Goal: Task Accomplishment & Management: Complete application form

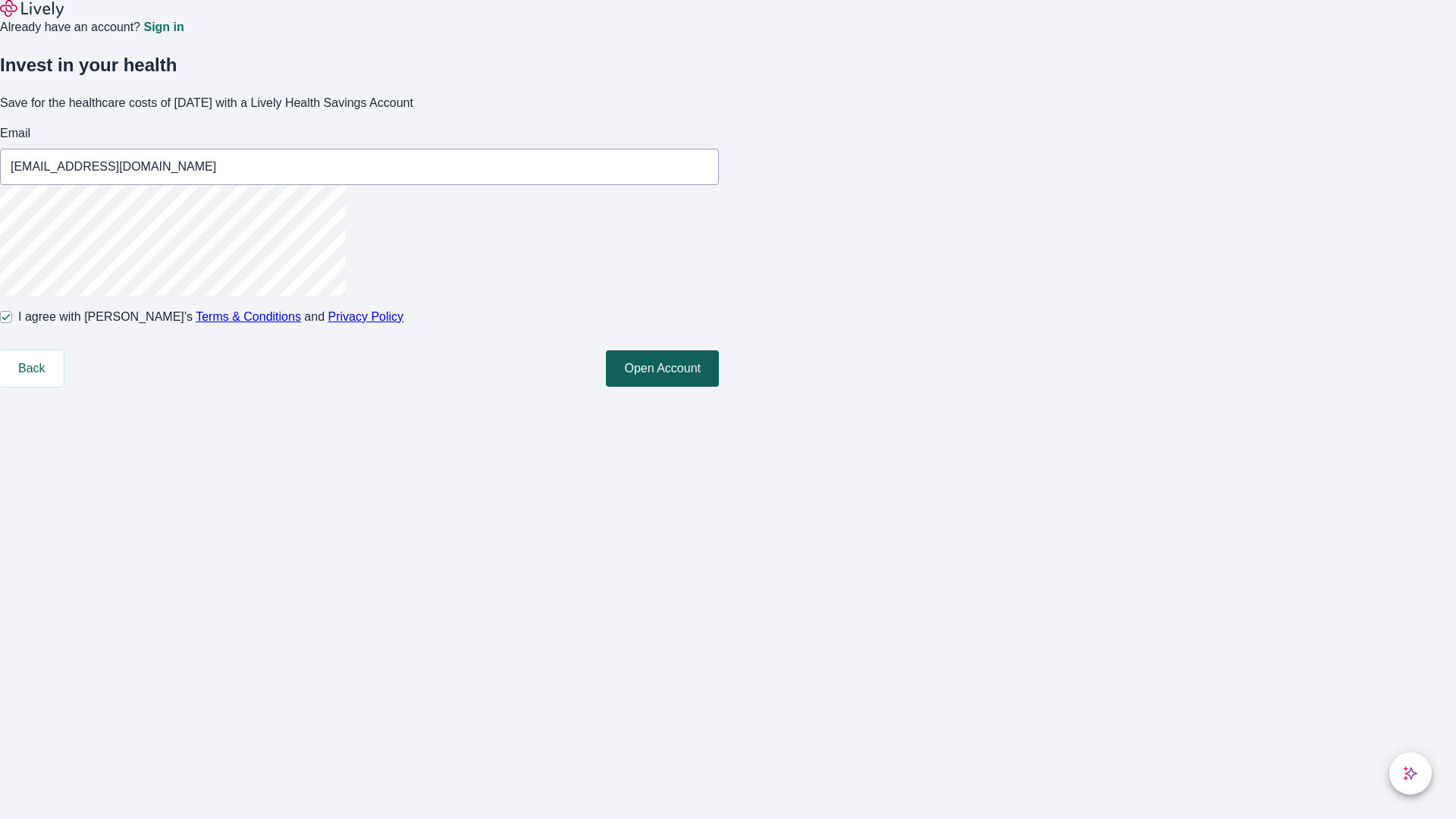
click at [719, 387] on button "Open Account" at bounding box center [662, 368] width 113 height 36
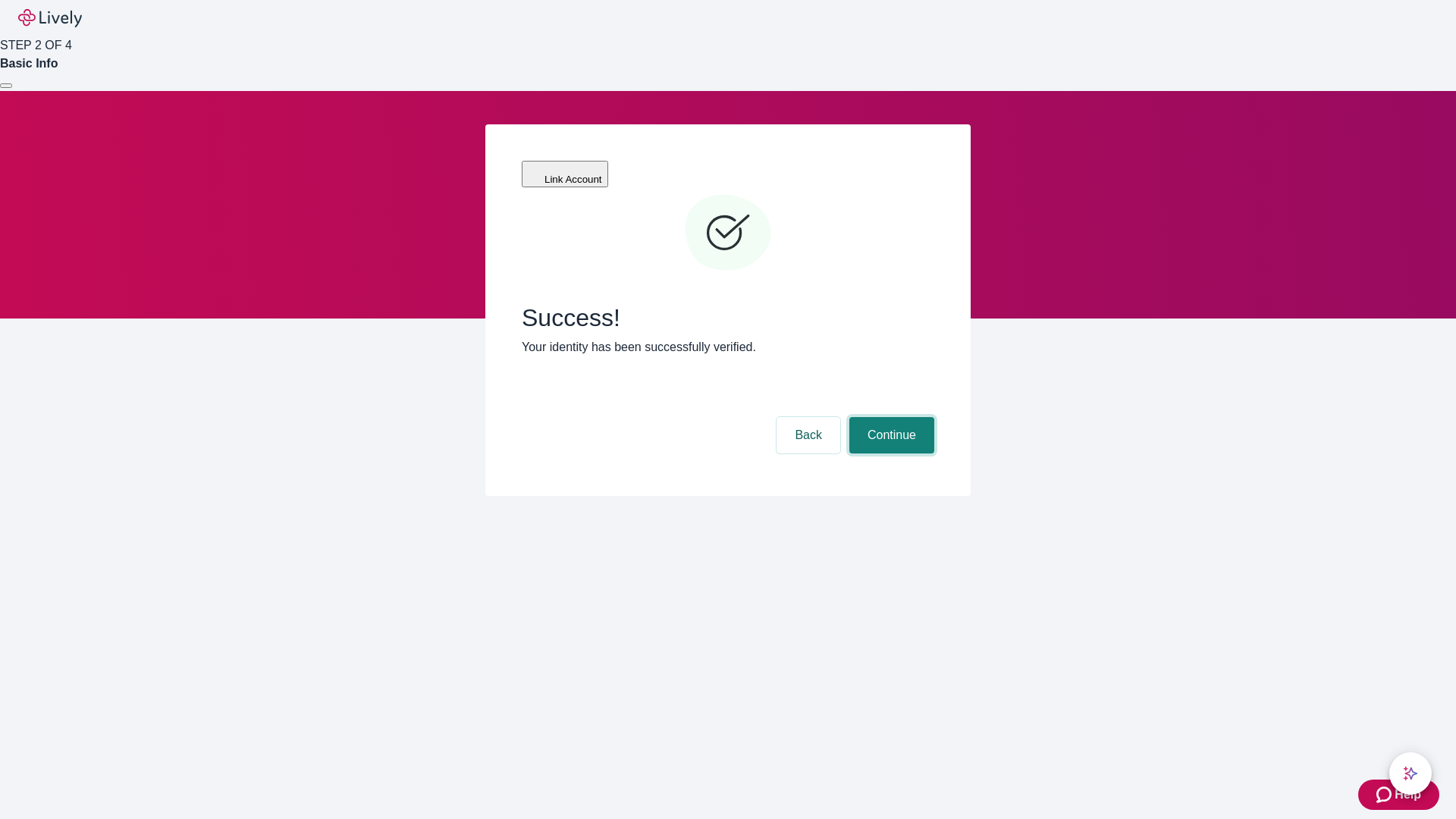
click at [889, 417] on button "Continue" at bounding box center [892, 435] width 85 height 36
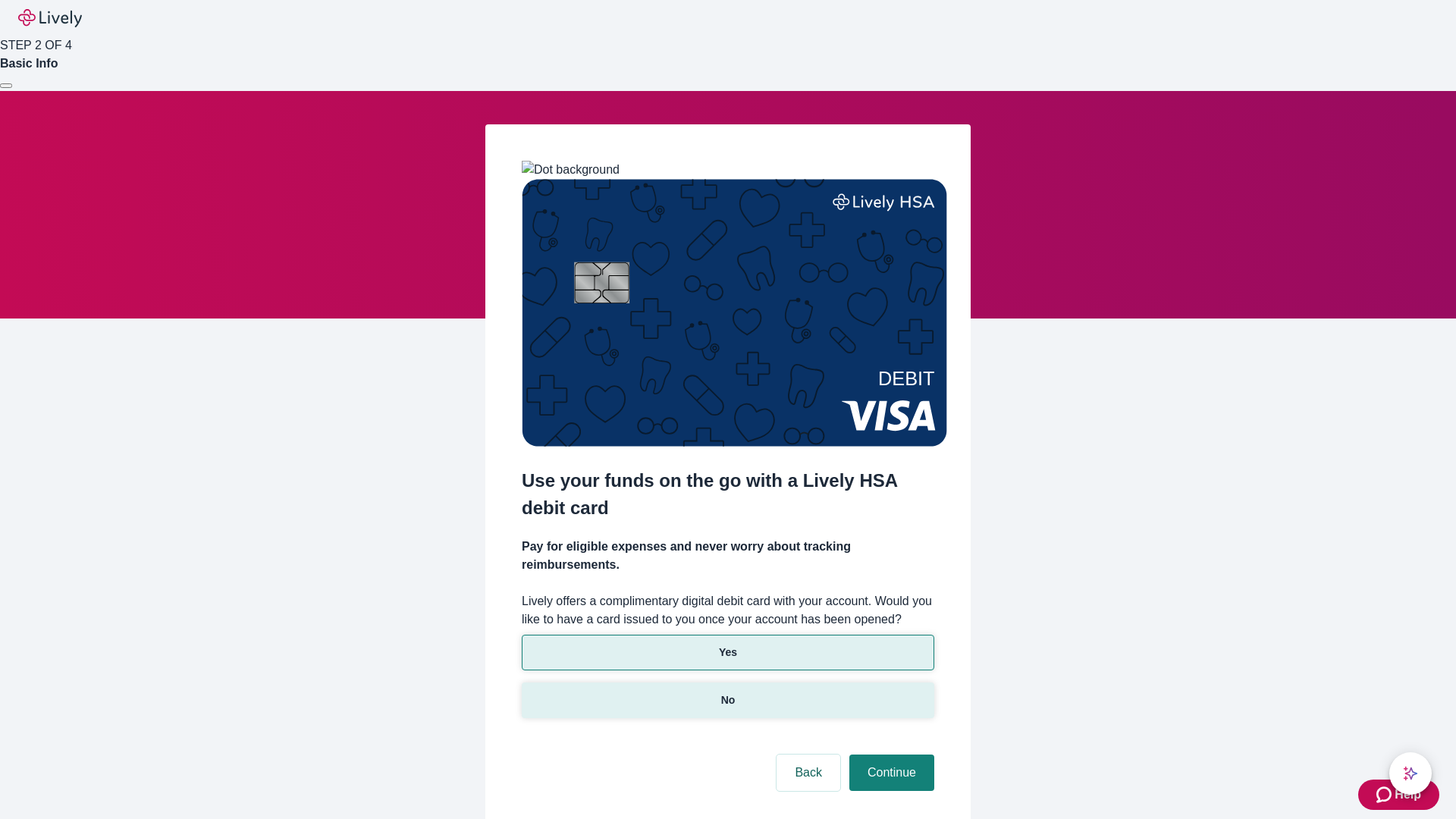
click at [727, 692] on p "No" at bounding box center [728, 700] width 15 height 16
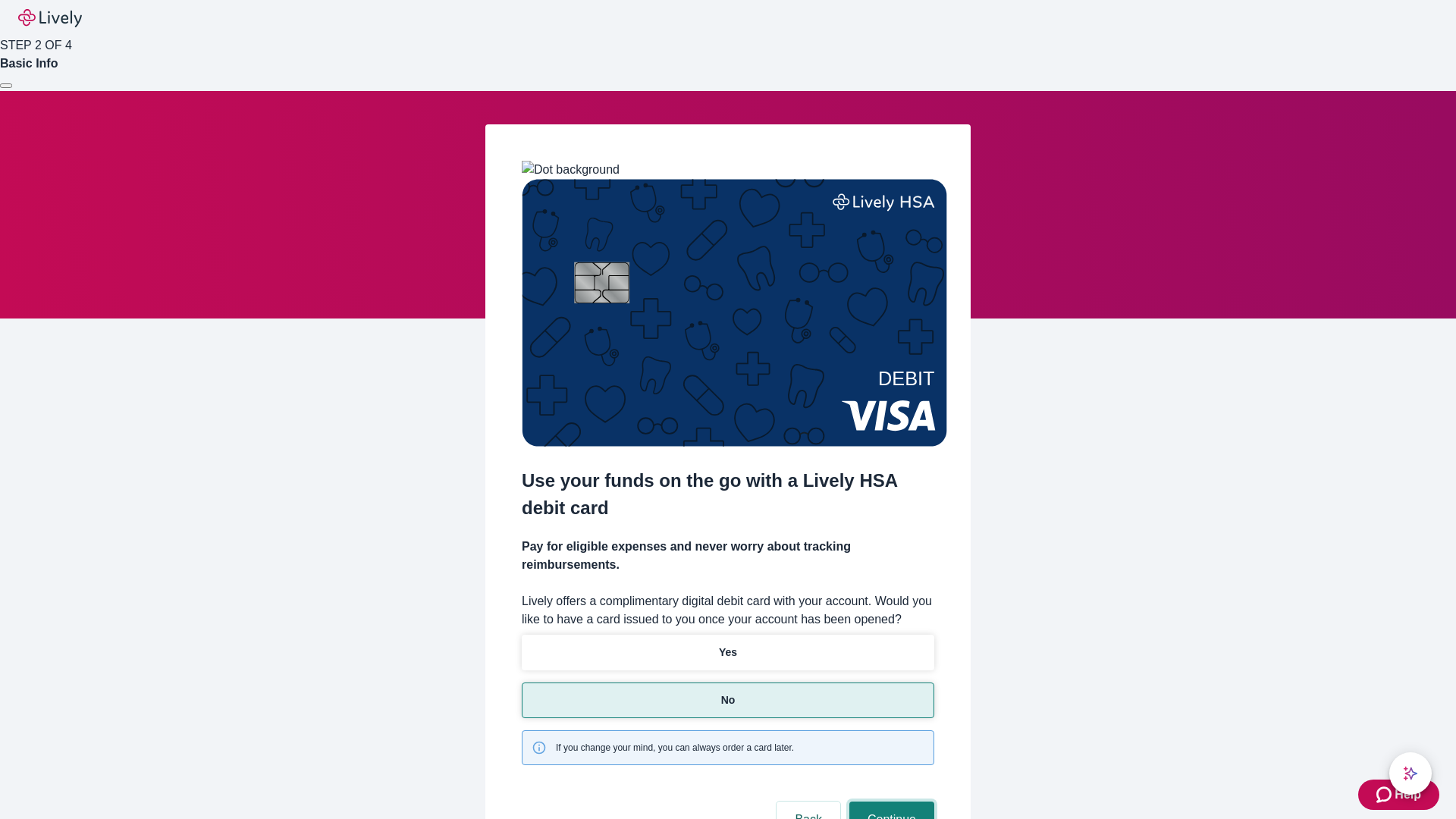
click at [889, 801] on button "Continue" at bounding box center [892, 819] width 85 height 36
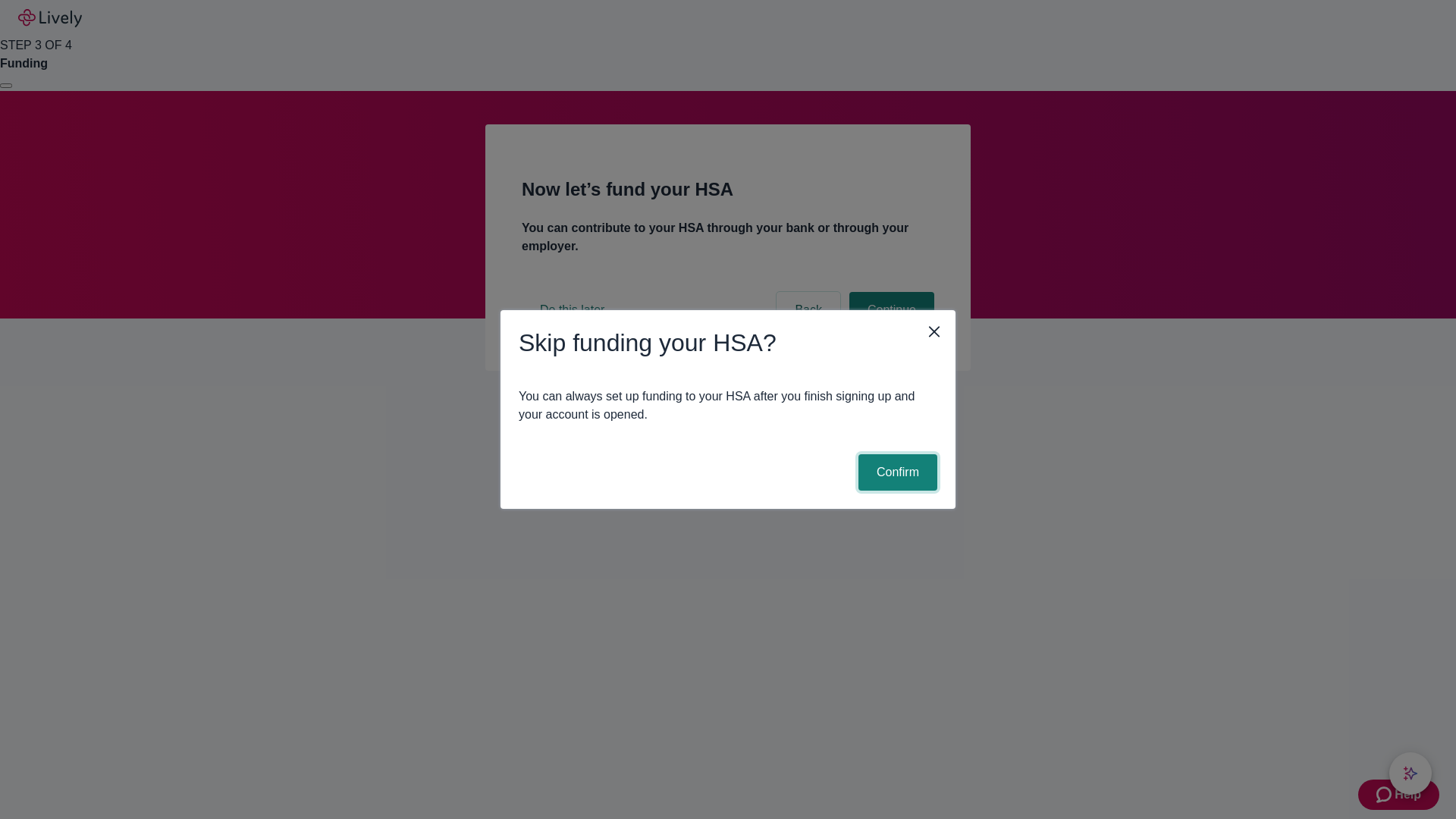
click at [896, 472] on button "Confirm" at bounding box center [898, 472] width 79 height 36
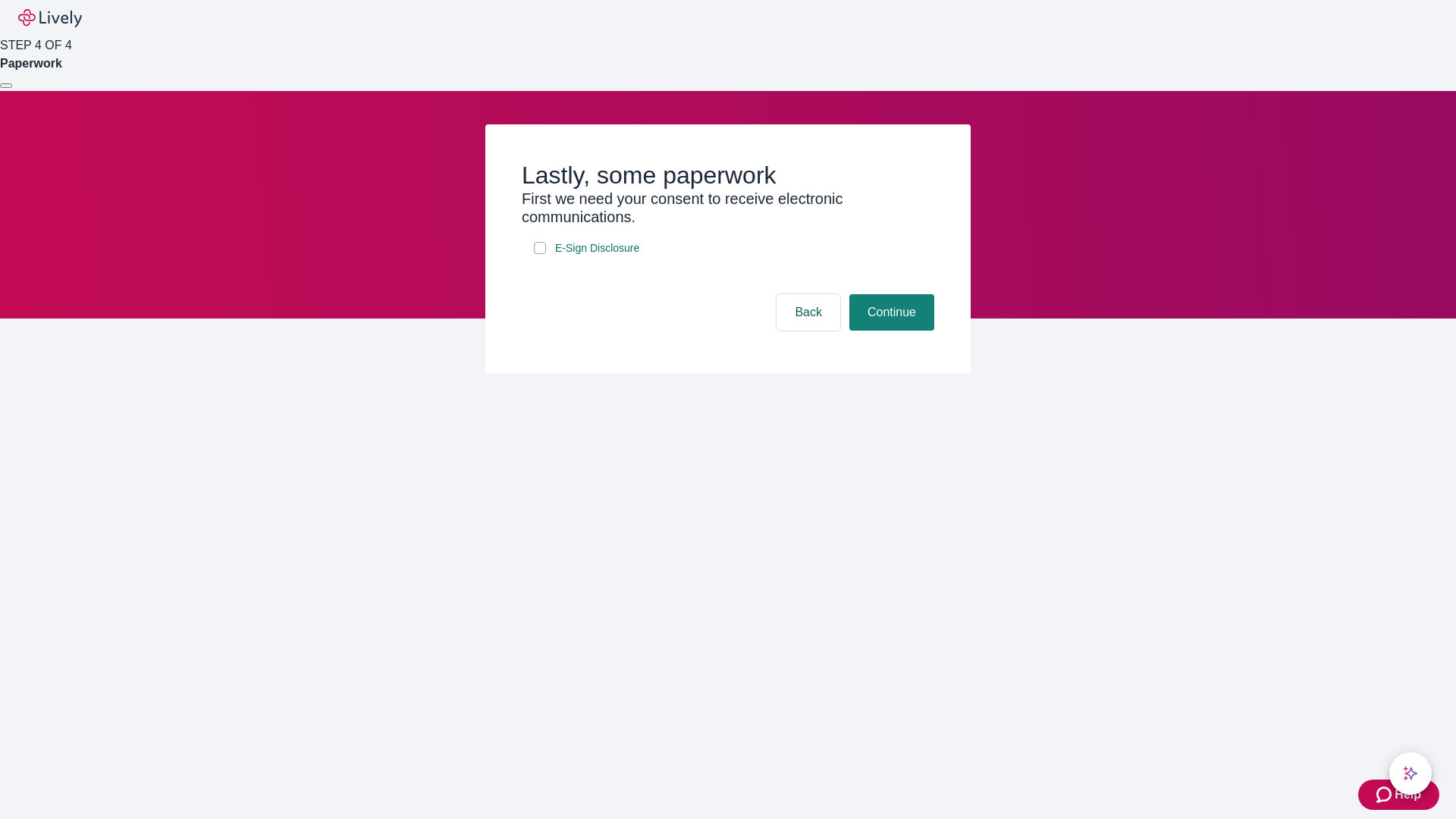
click at [539, 254] on input "E-Sign Disclosure" at bounding box center [539, 248] width 12 height 12
checkbox input "true"
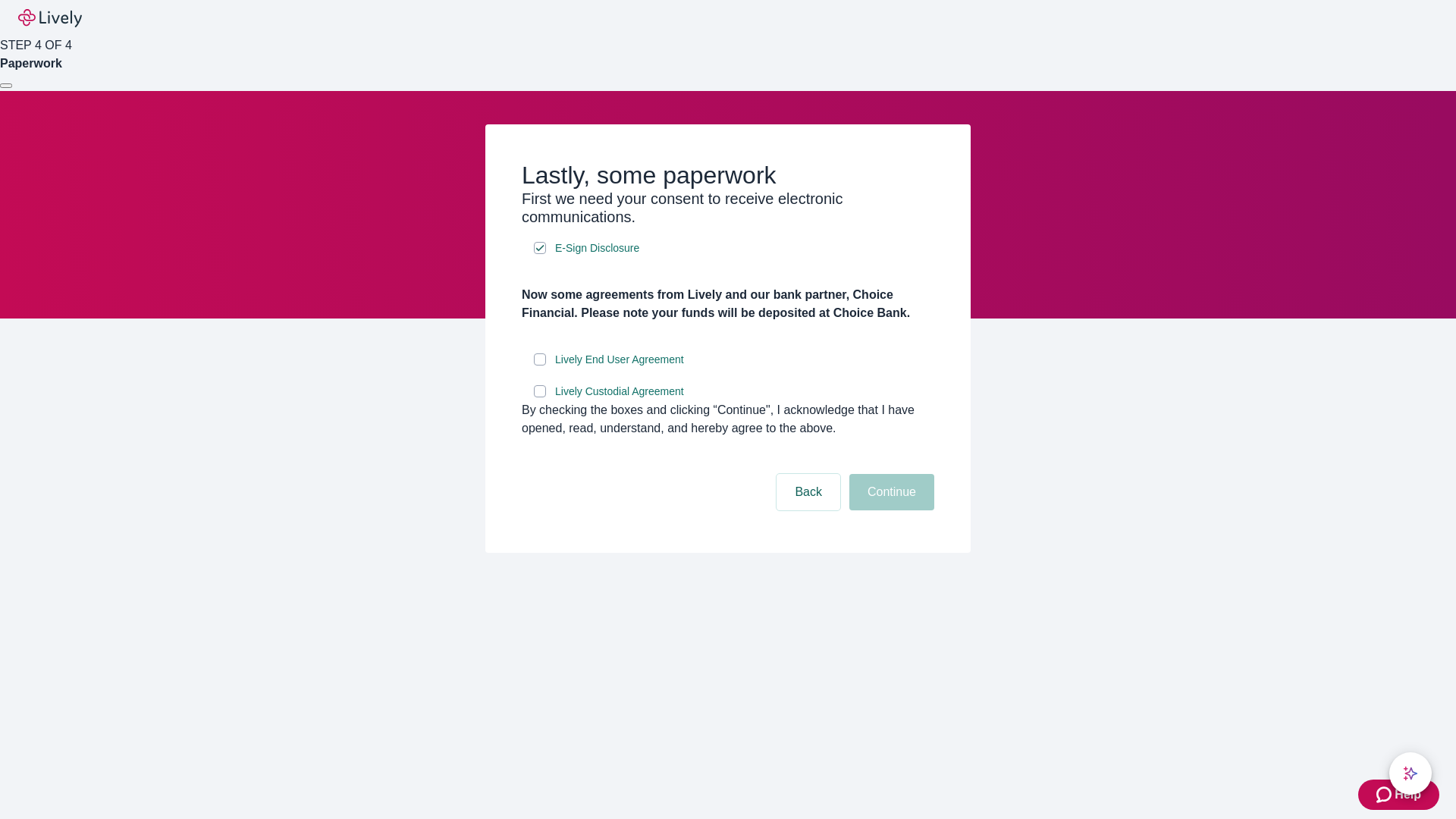
click at [539, 366] on input "Lively End User Agreement" at bounding box center [539, 359] width 12 height 12
checkbox input "true"
click at [539, 397] on input "Lively Custodial Agreement" at bounding box center [539, 391] width 12 height 12
checkbox input "true"
click at [889, 510] on button "Continue" at bounding box center [892, 492] width 85 height 36
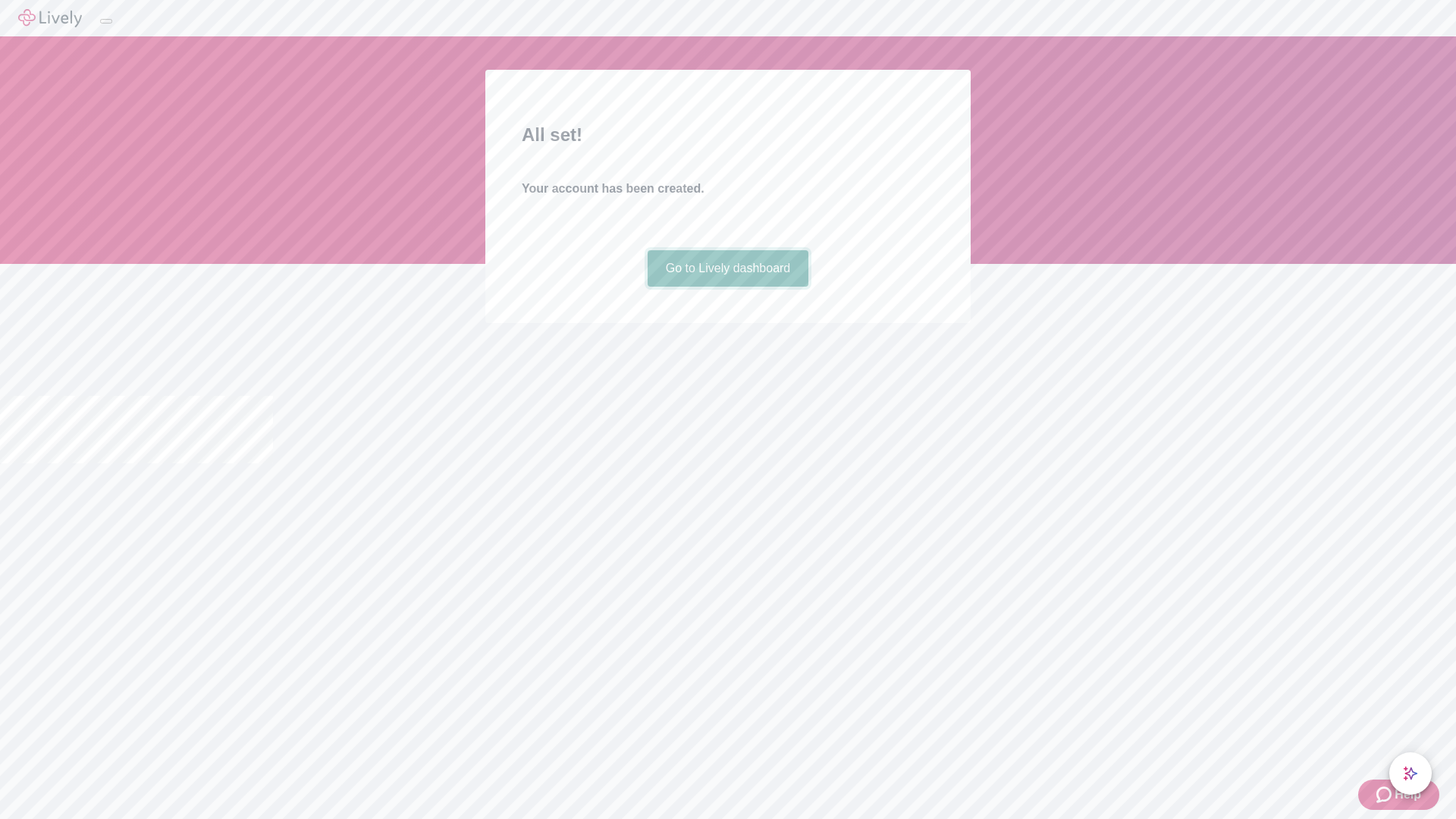
click at [727, 287] on link "Go to Lively dashboard" at bounding box center [728, 268] width 162 height 36
